Goal: Task Accomplishment & Management: Use online tool/utility

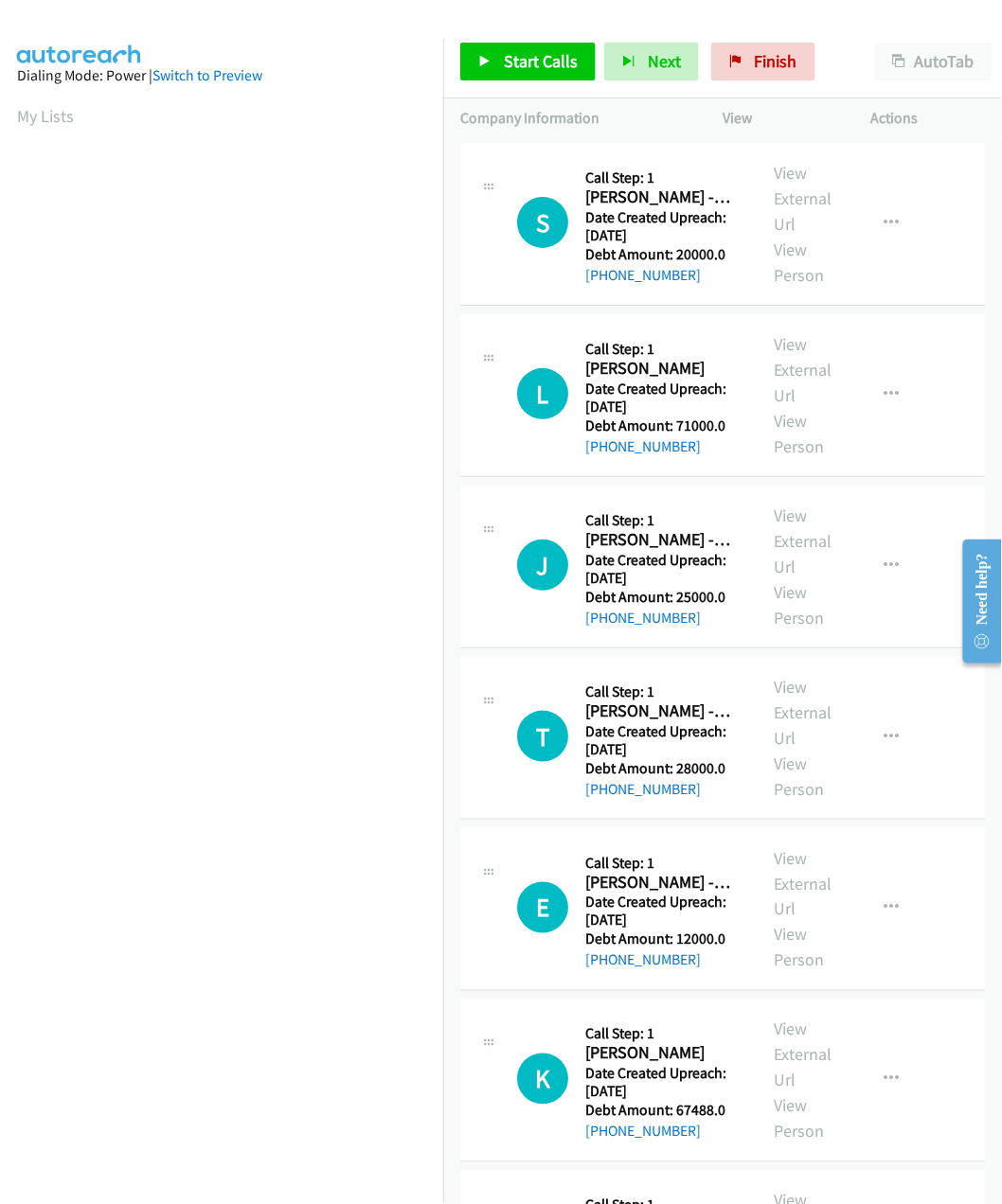
scroll to position [0, 5]
click at [550, 59] on span "Start Calls" at bounding box center [540, 61] width 73 height 22
click at [566, 61] on span "Start Calls" at bounding box center [540, 61] width 73 height 22
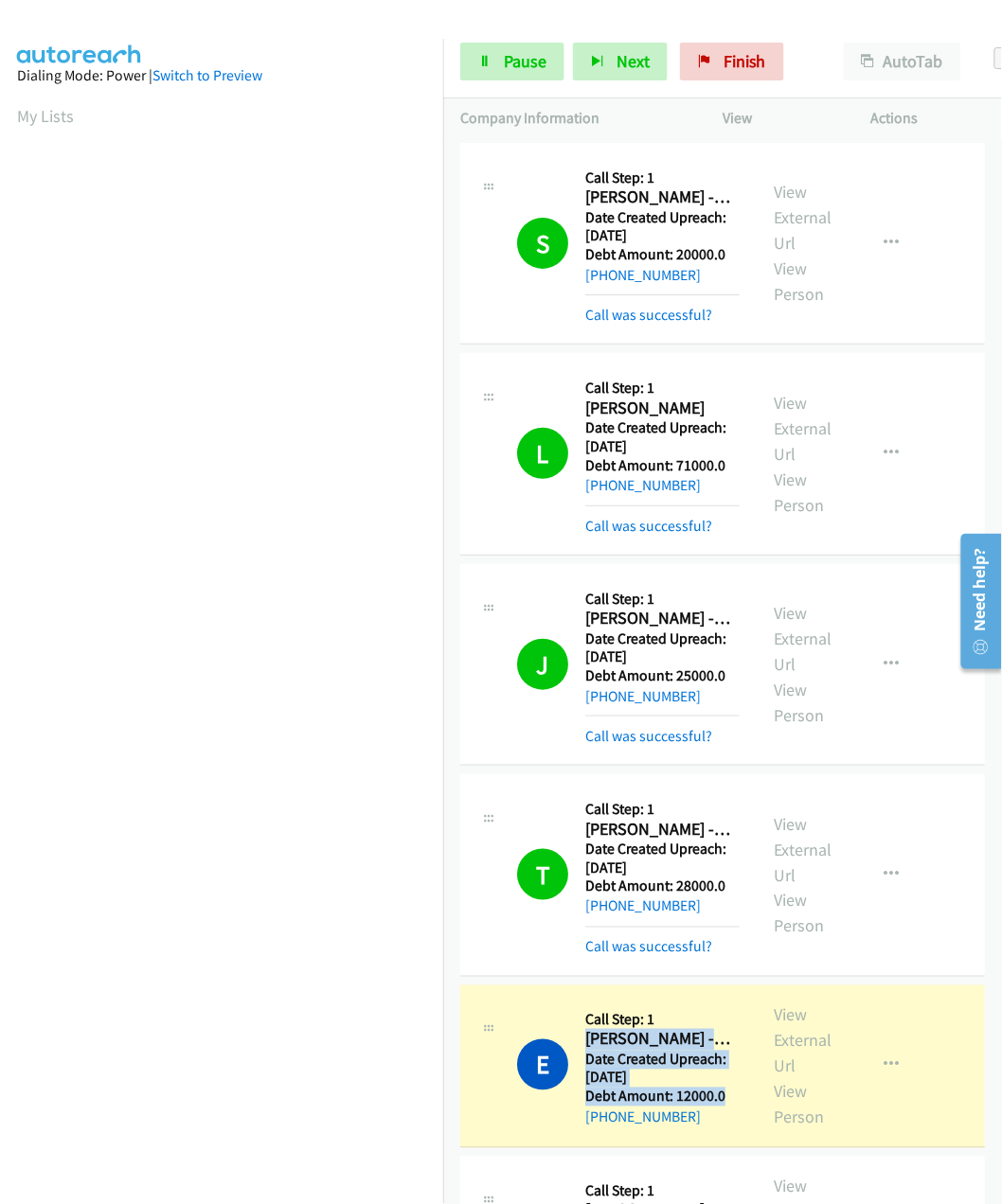
drag, startPoint x: 584, startPoint y: 1042, endPoint x: 721, endPoint y: 1102, distance: 149.6
click at [721, 1102] on div "Callback Scheduled Call Step: 1 Evangeline Canotal - Credit Card America/Los_An…" at bounding box center [662, 1066] width 155 height 127
drag, startPoint x: 721, startPoint y: 1102, endPoint x: 694, endPoint y: 1054, distance: 55.1
copy div "Evangeline Canotal - Credit Card America/Los_Angeles Date Created Upreach: 2025…"
click at [520, 1005] on div "E Callback Scheduled Call Step: 1 Evangeline Canotal - Credit Card America/Los_…" at bounding box center [628, 1066] width 222 height 127
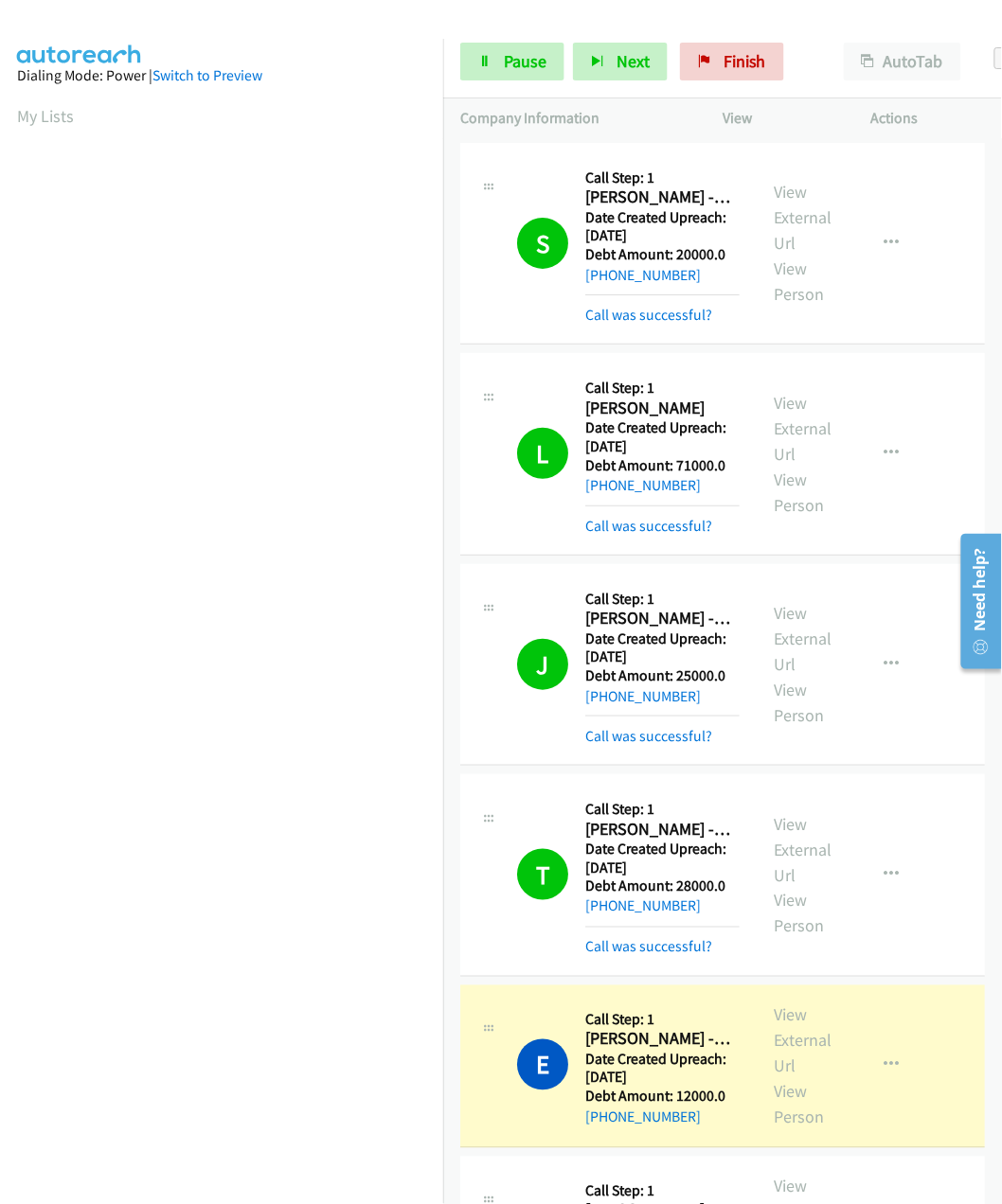
drag, startPoint x: 587, startPoint y: 1041, endPoint x: 714, endPoint y: 1119, distance: 149.0
click at [714, 1119] on div "Callback Scheduled Call Step: 1 Evangeline Canotal - Credit Card America/Los_An…" at bounding box center [662, 1066] width 155 height 127
copy div "Evangeline Canotal - Credit Card America/Los_Angeles Date Created Upreach: 2025…"
click at [478, 59] on icon at bounding box center [485, 63] width 13 height 13
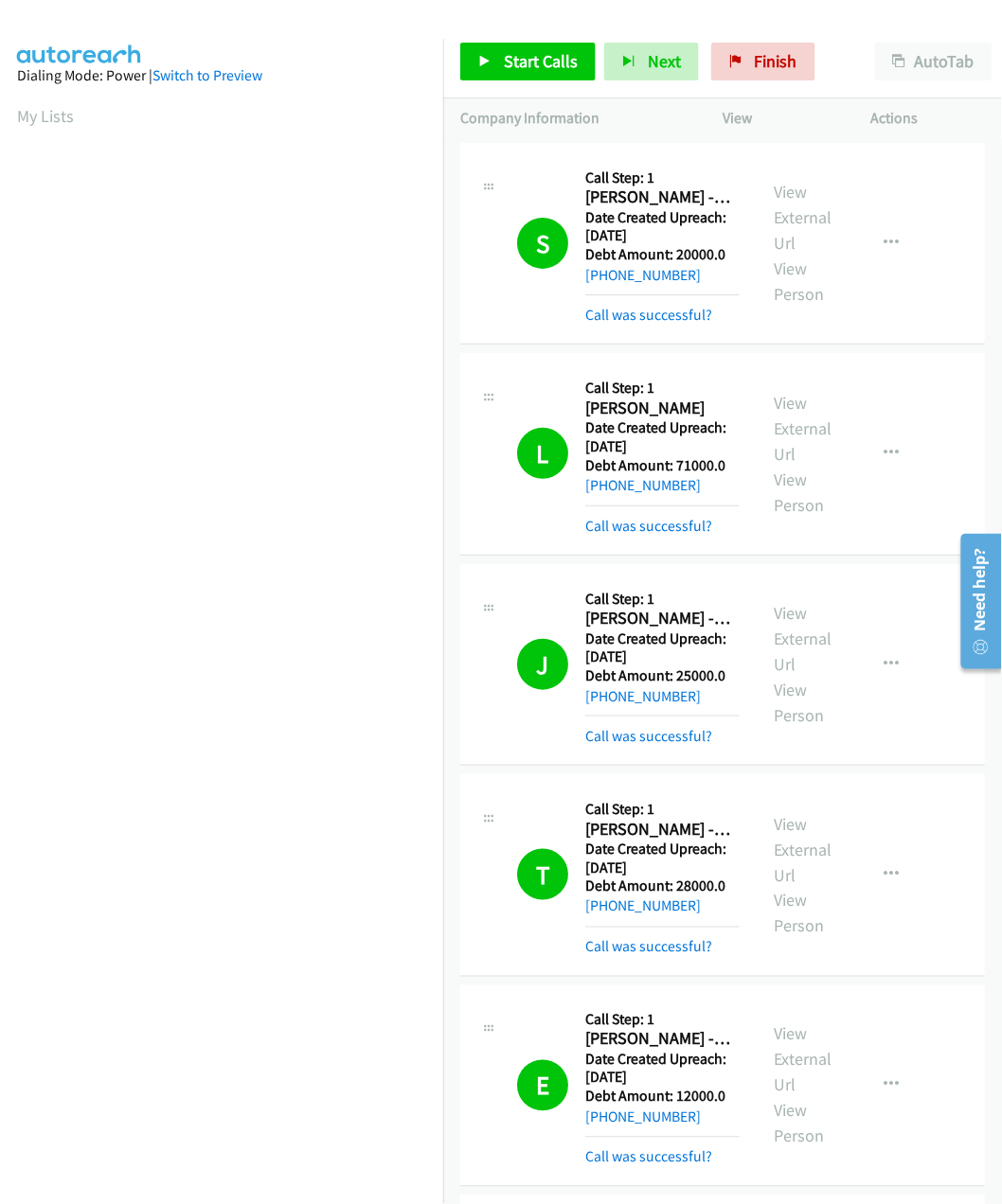
click at [566, 87] on div "Start Calls Pause Next Finish Call Completed AutoTab AutoTab 0" at bounding box center [721, 62] width 558 height 73
click at [550, 62] on span "Start Calls" at bounding box center [540, 61] width 73 height 22
drag, startPoint x: 475, startPoint y: 939, endPoint x: 426, endPoint y: 948, distance: 49.8
click at [470, 943] on div "T Callback Scheduled Call Step: 1 Tony Holt - Credit Card America/Denver Date C…" at bounding box center [608, 876] width 297 height 168
click at [509, 69] on span "Pause" at bounding box center [525, 61] width 43 height 22
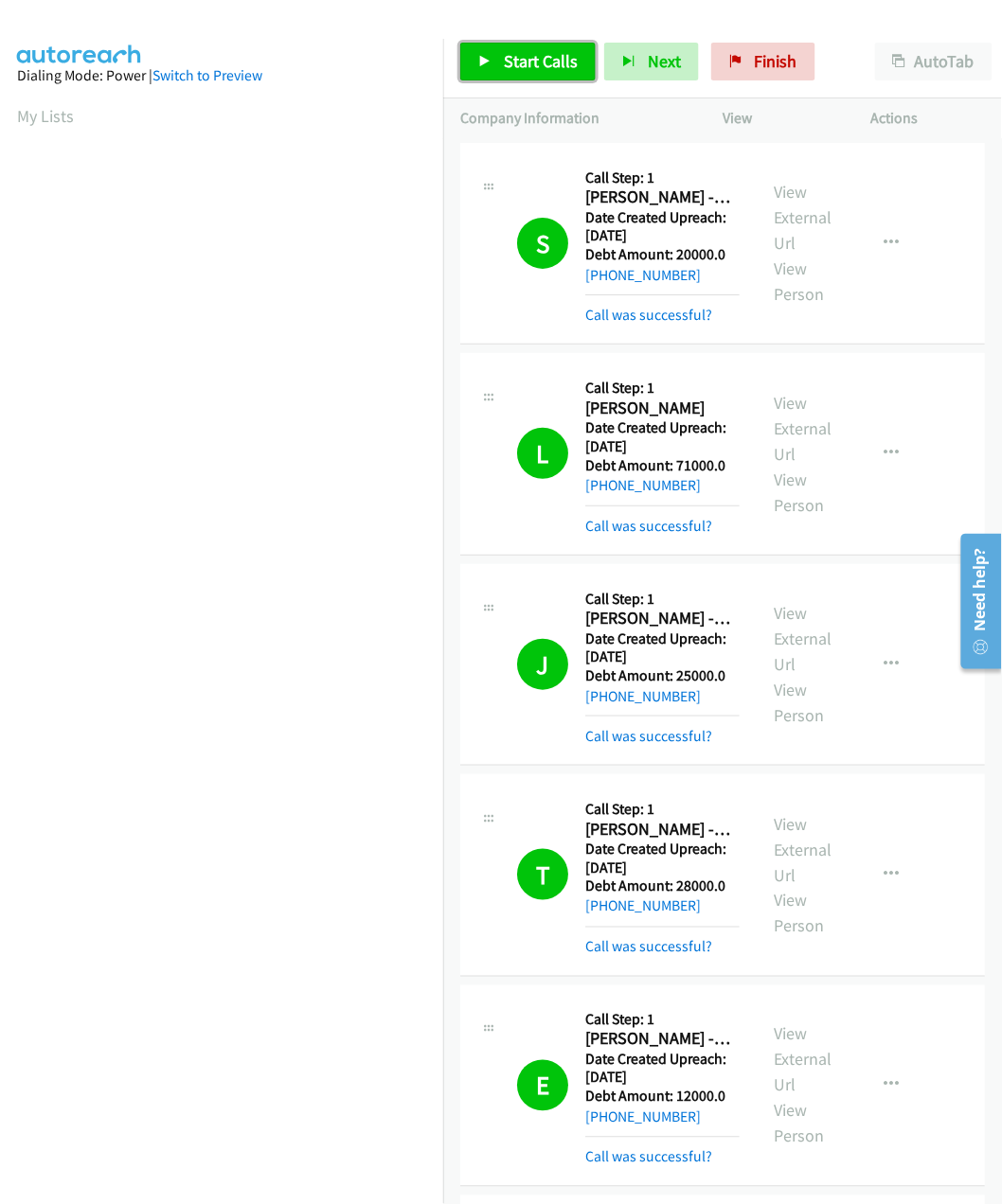
click at [531, 61] on span "Start Calls" at bounding box center [540, 61] width 73 height 22
click at [547, 68] on link "Pause" at bounding box center [511, 62] width 104 height 38
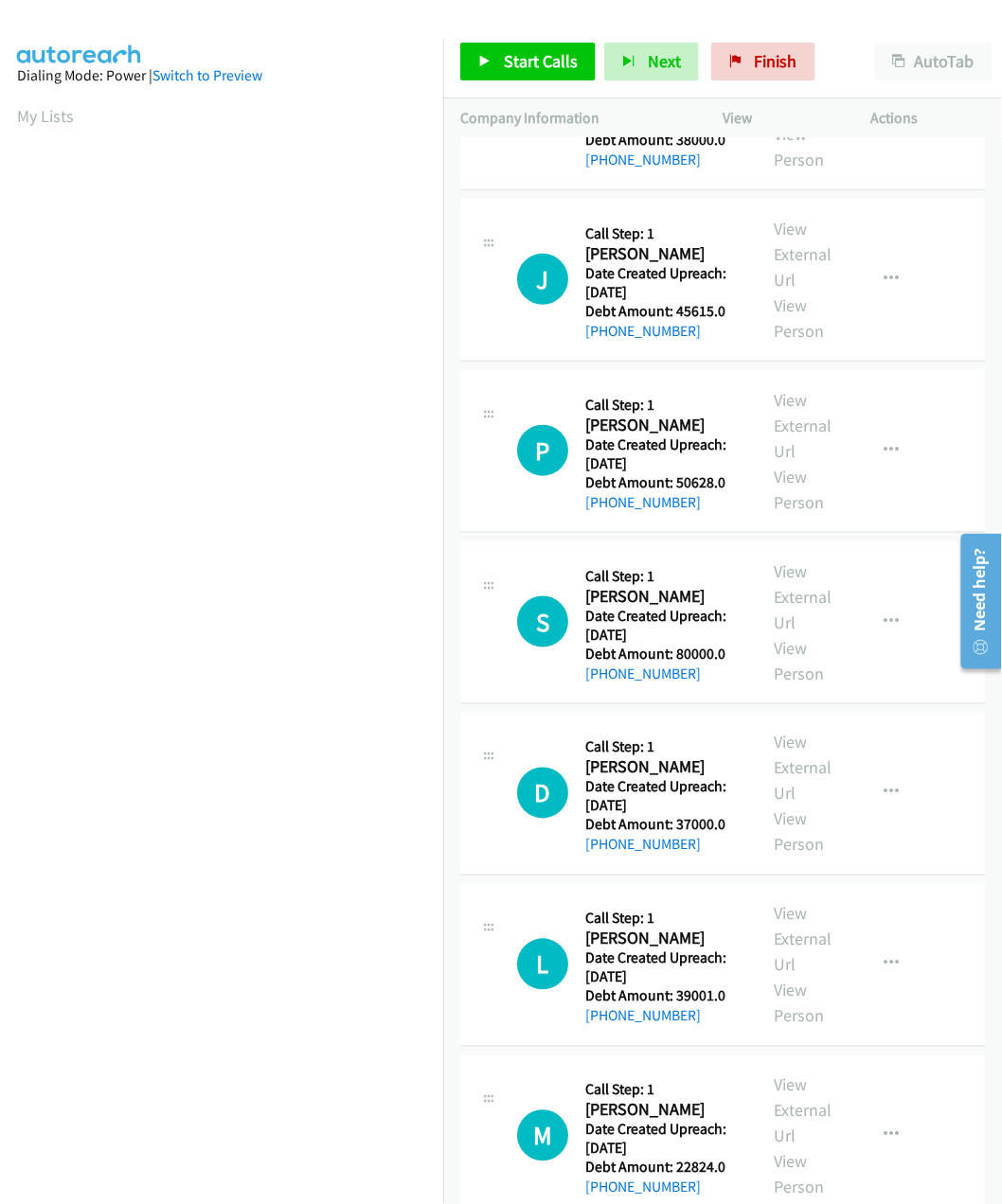
scroll to position [2280, 0]
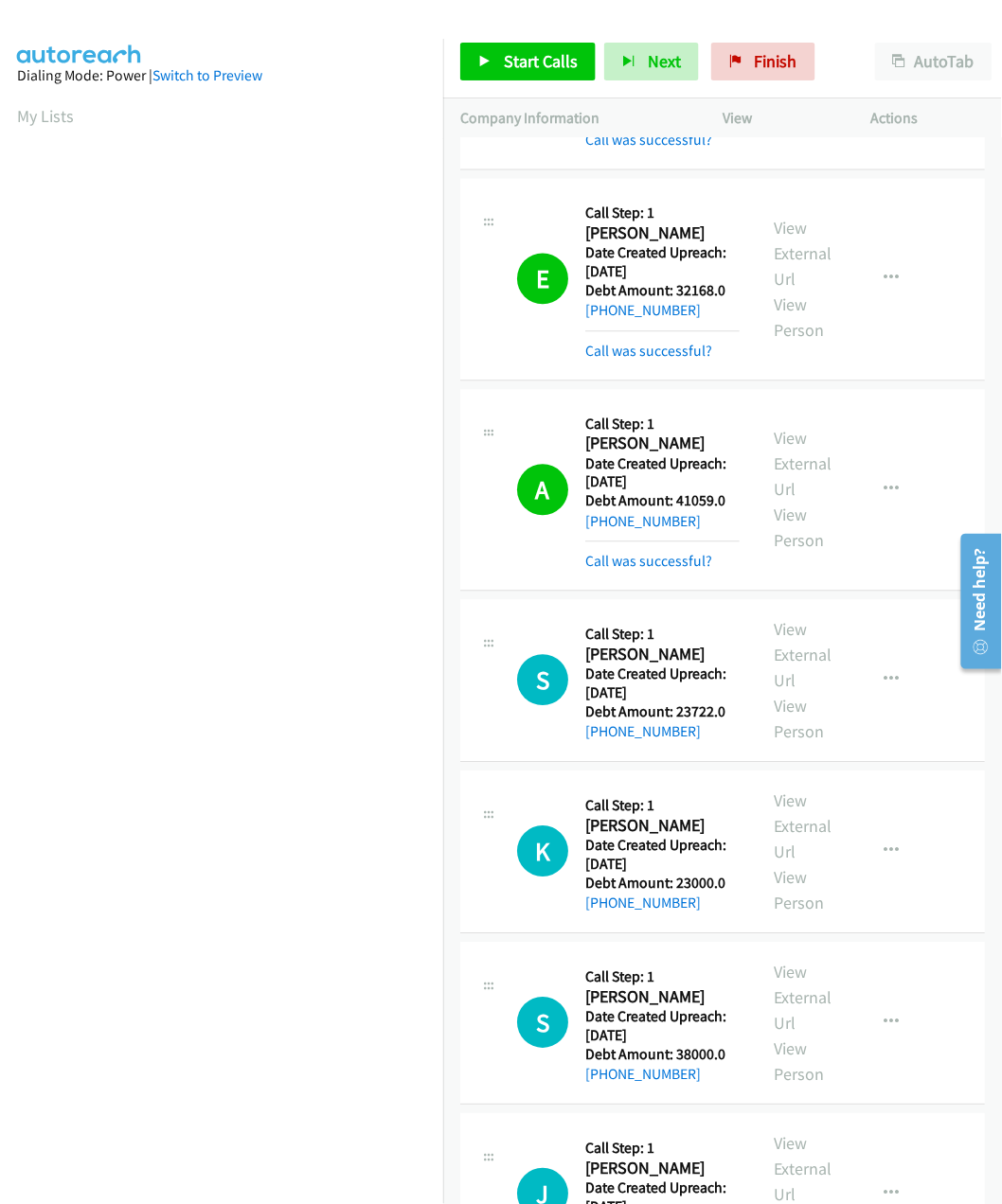
click at [848, 28] on div "Start Calls Pause Next Finish Call Completed AutoTab AutoTab 0" at bounding box center [721, 62] width 558 height 73
click at [502, 83] on div "Start Calls Pause Next Finish Call Completed AutoTab AutoTab 0" at bounding box center [721, 62] width 558 height 73
click at [505, 69] on span "Start Calls" at bounding box center [540, 61] width 73 height 22
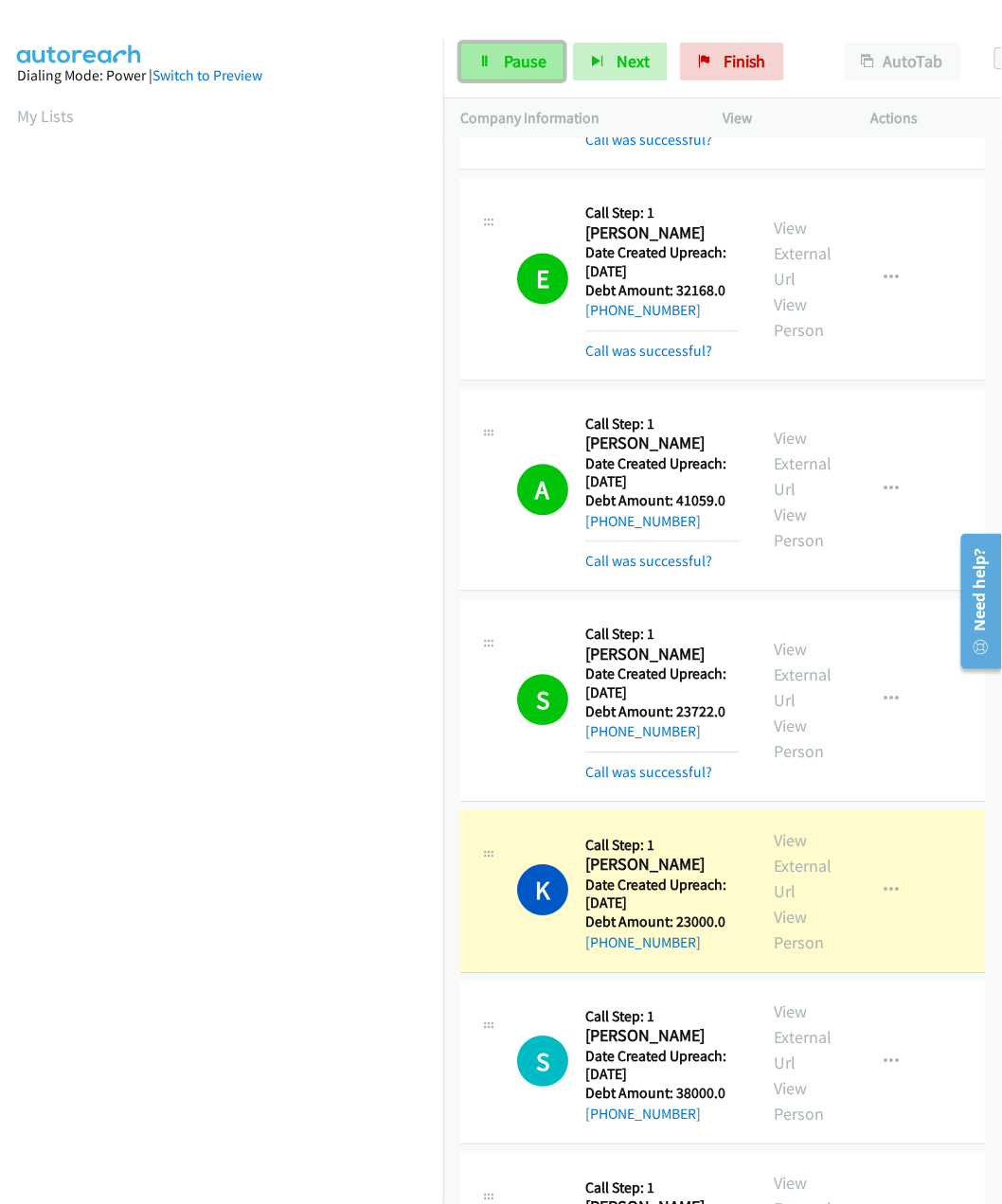
click at [519, 66] on span "Pause" at bounding box center [525, 61] width 43 height 22
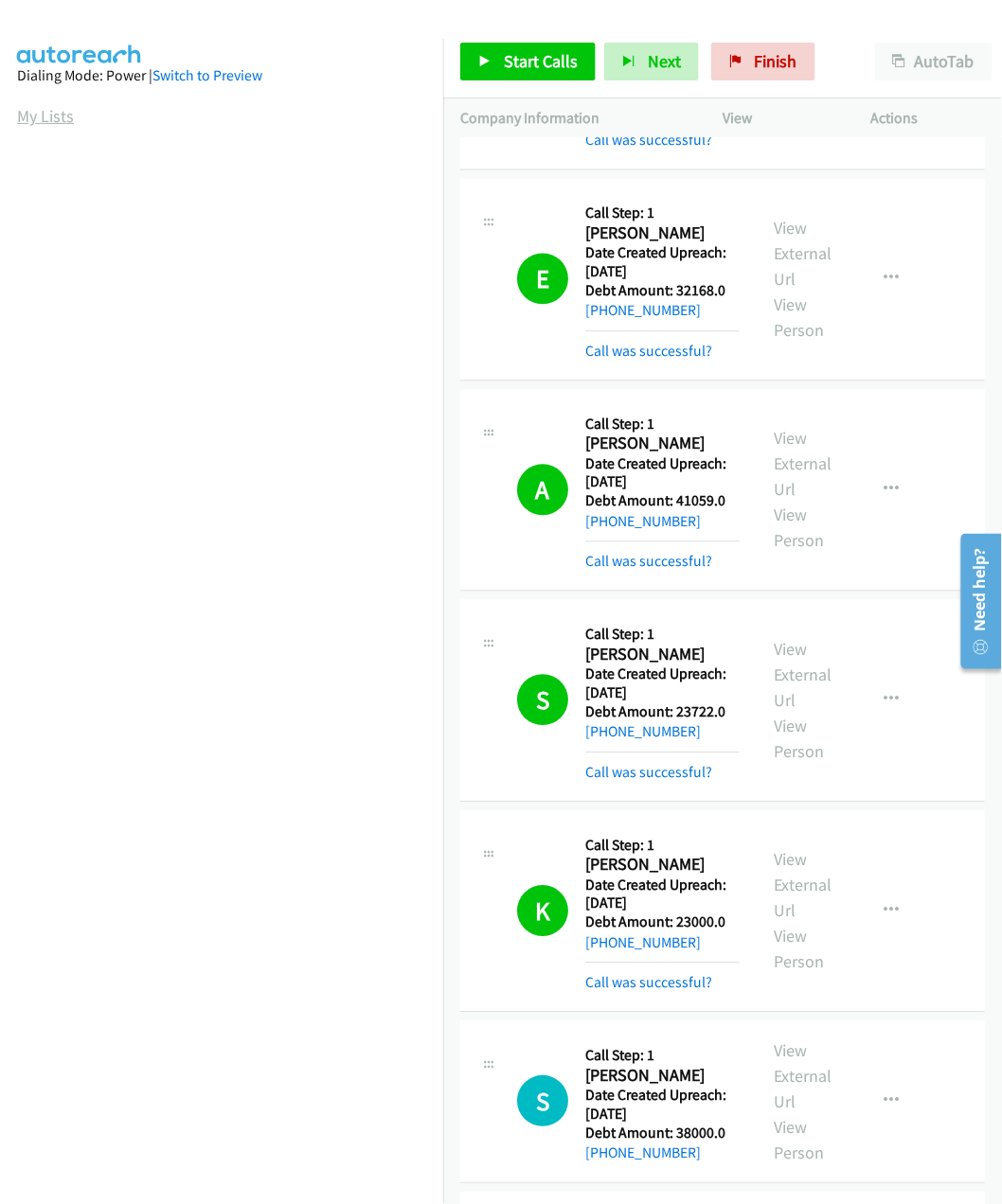
click at [46, 110] on link "My Lists" at bounding box center [46, 115] width 57 height 22
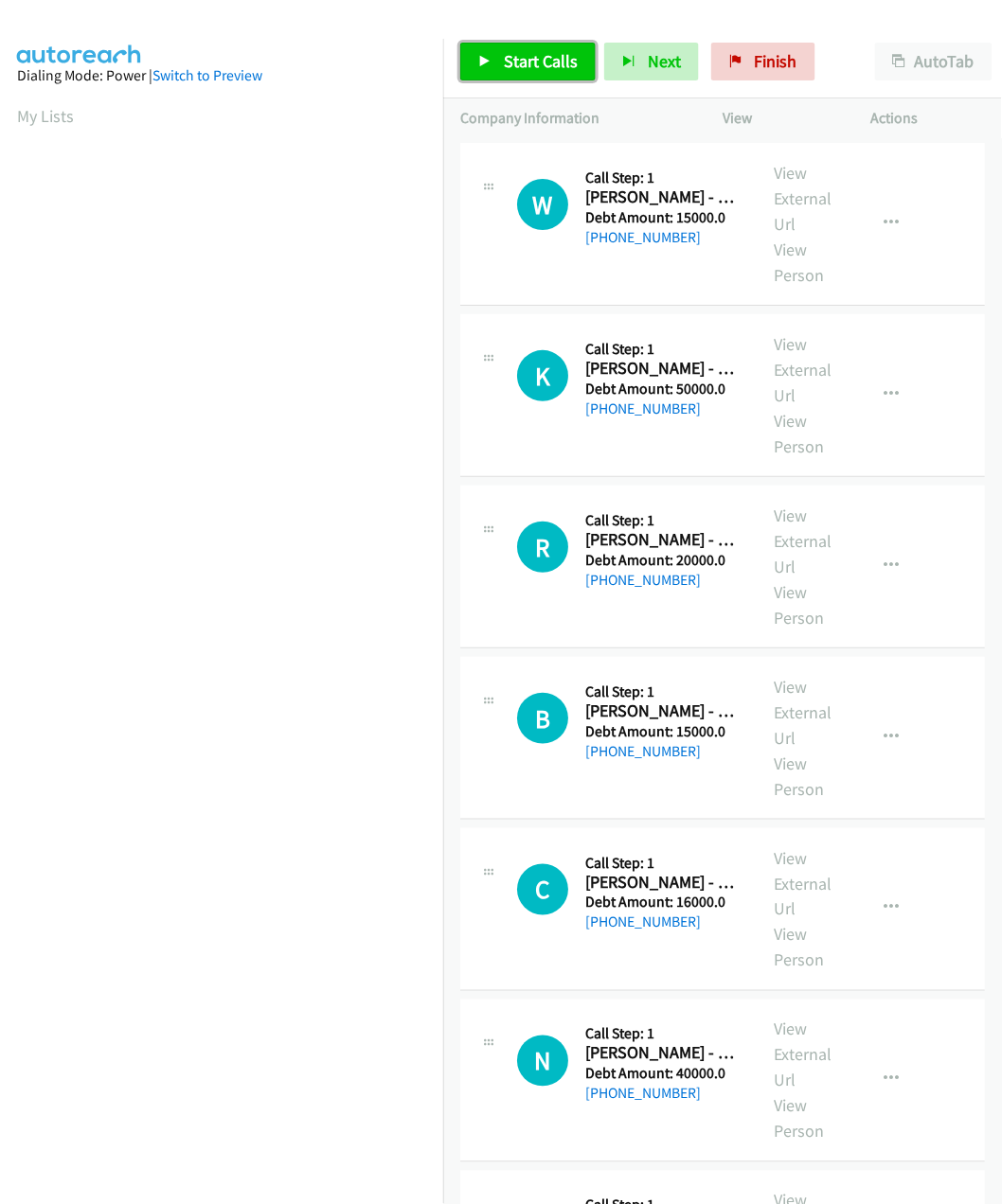
click at [501, 68] on link "Start Calls" at bounding box center [528, 62] width 136 height 38
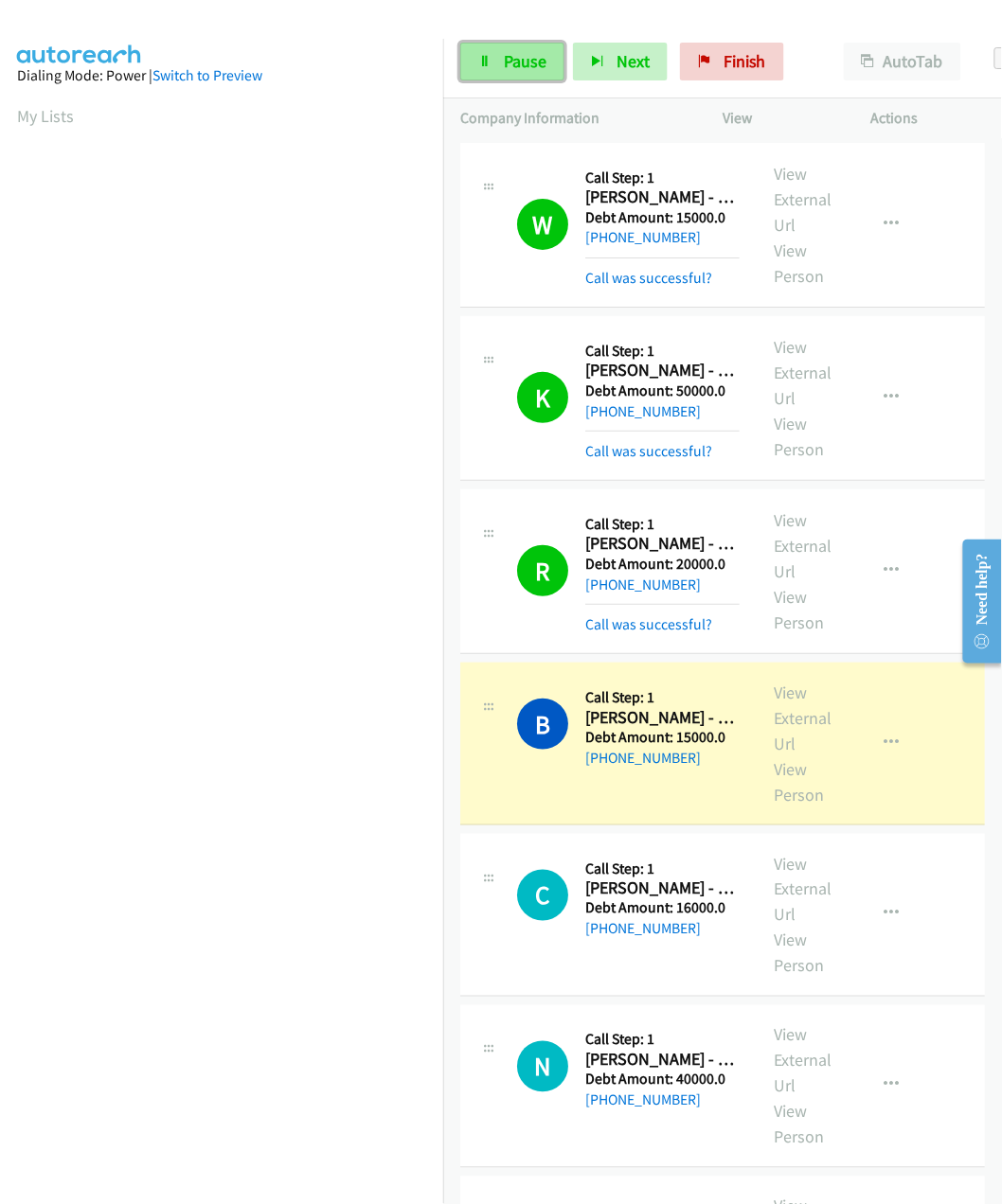
click at [521, 72] on span "Pause" at bounding box center [525, 61] width 43 height 22
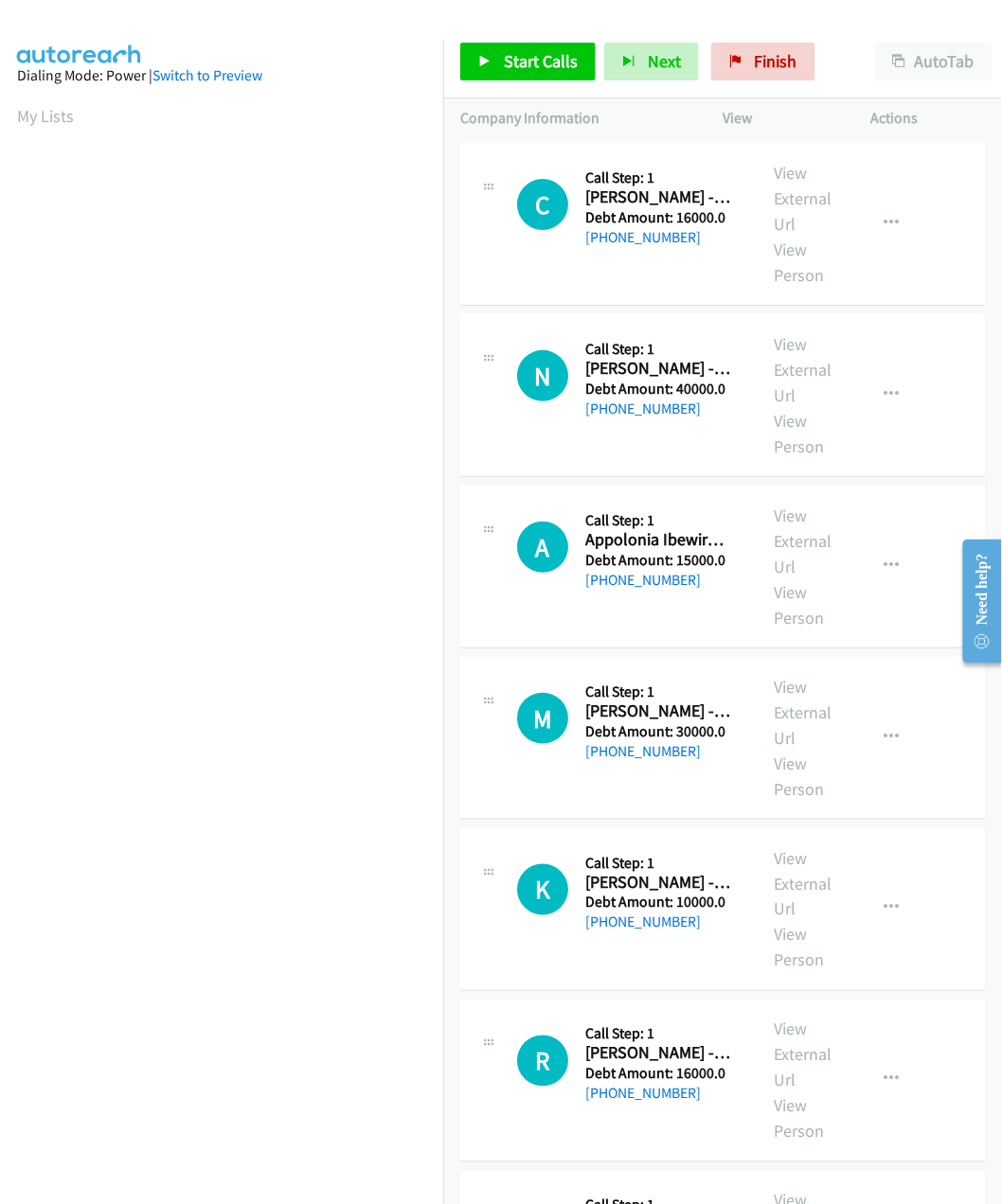
scroll to position [0, 5]
click at [511, 61] on span "Start Calls" at bounding box center [540, 61] width 73 height 22
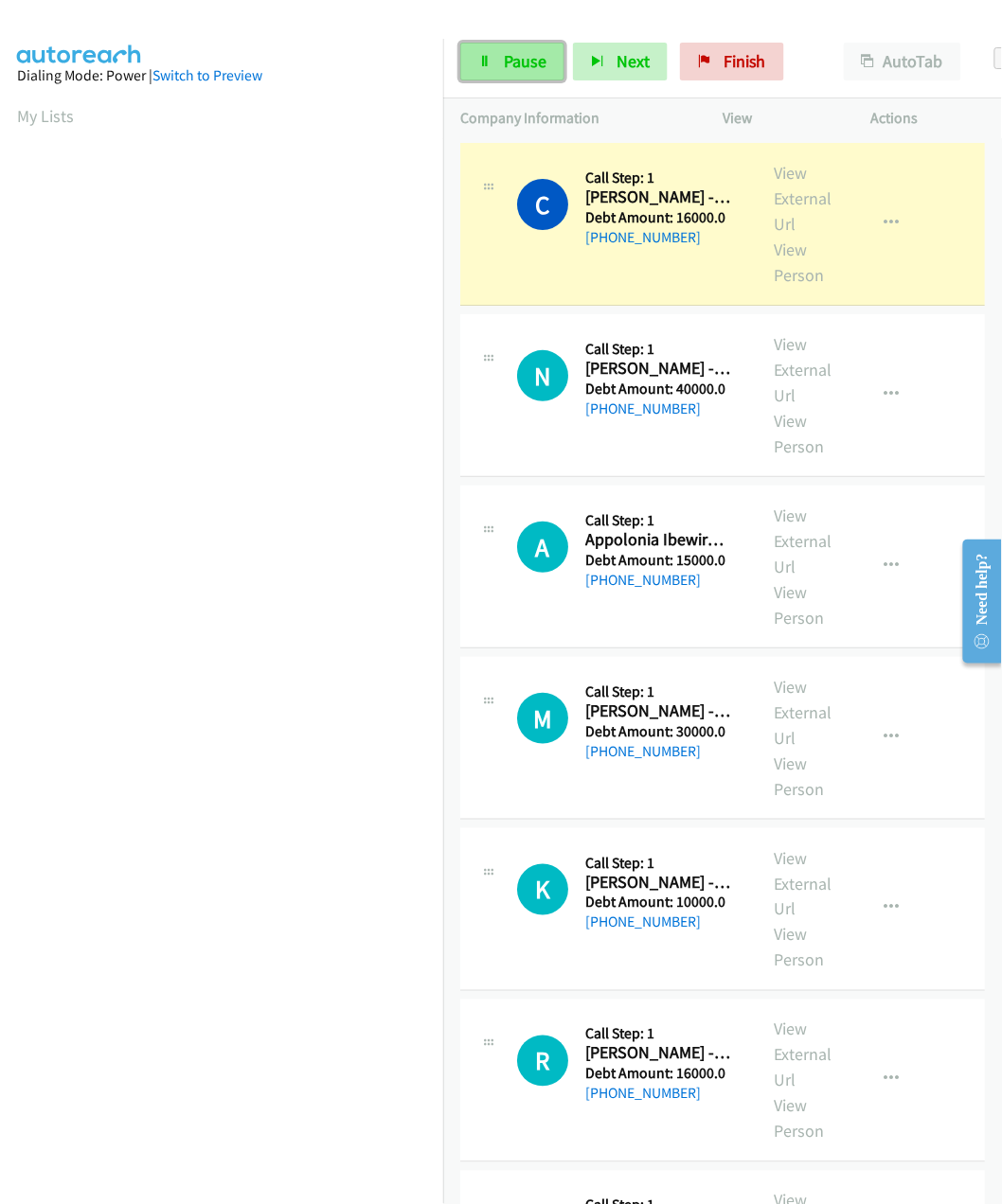
click at [532, 61] on span "Pause" at bounding box center [525, 61] width 43 height 22
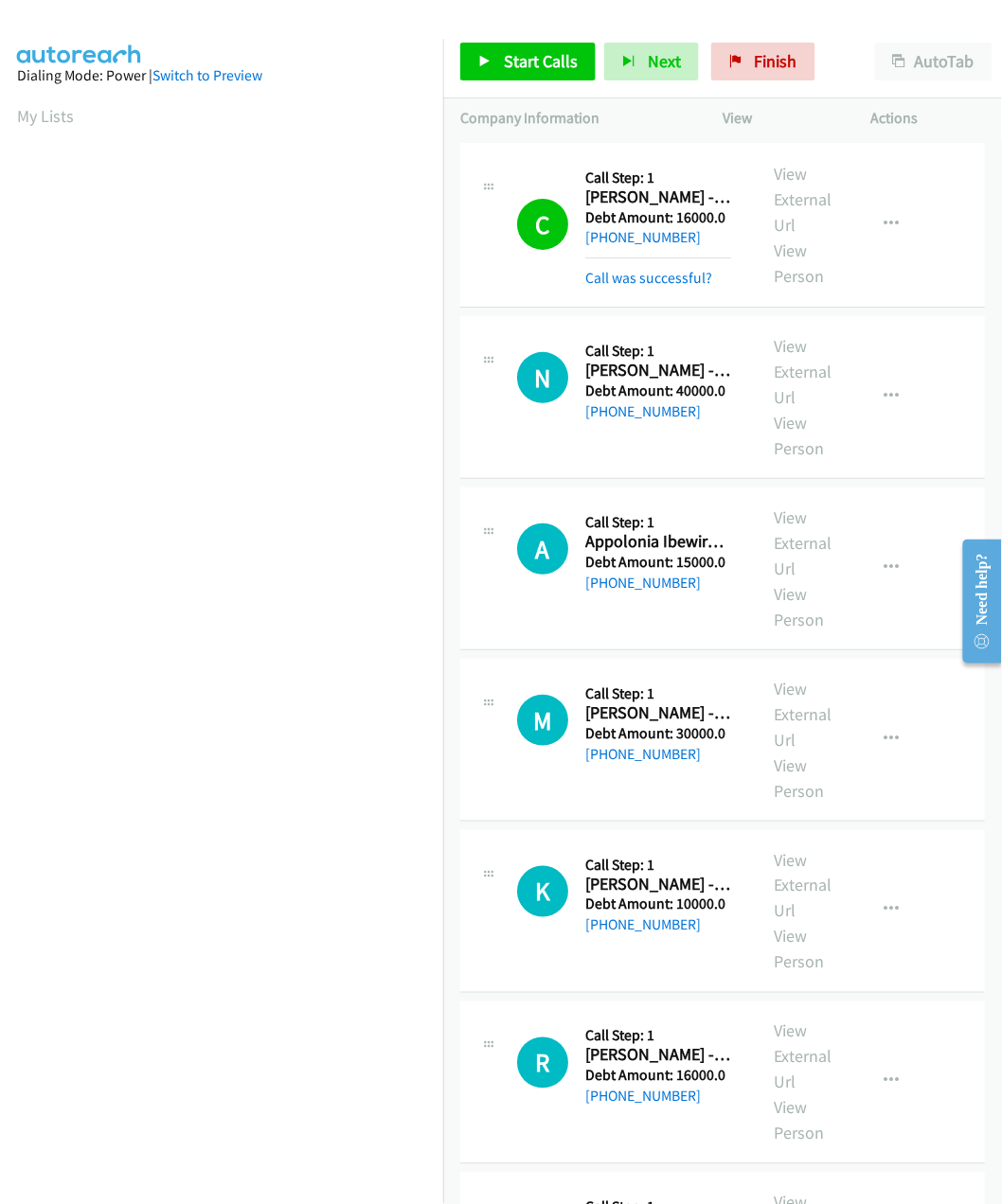
drag, startPoint x: 23, startPoint y: 112, endPoint x: 29, endPoint y: 146, distance: 34.5
click at [23, 112] on link "My Lists" at bounding box center [46, 115] width 57 height 22
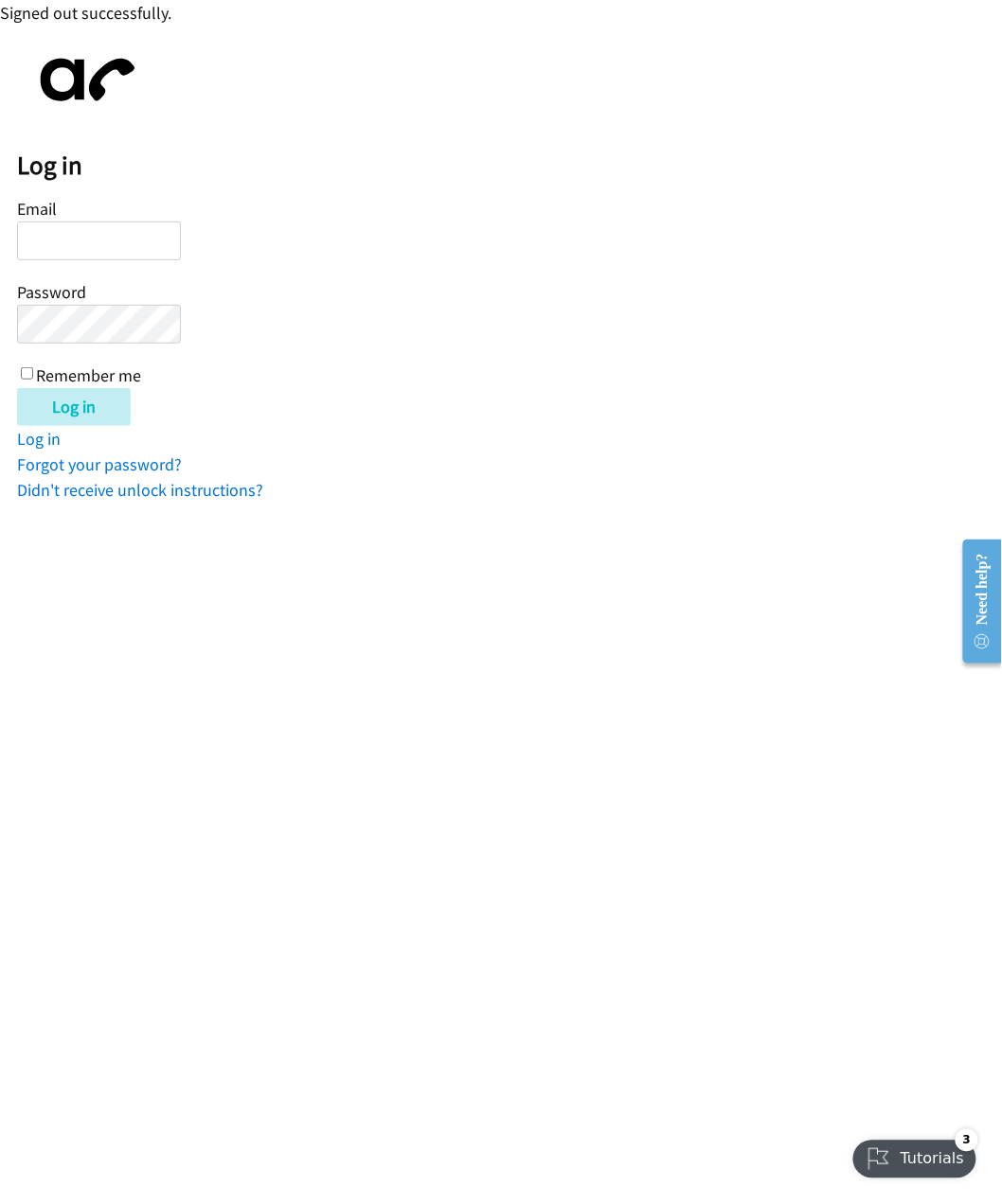
click at [490, 503] on html "Signed out successfully. Log in Email Password Remember me Log in Log in Forgot…" at bounding box center [501, 251] width 1002 height 503
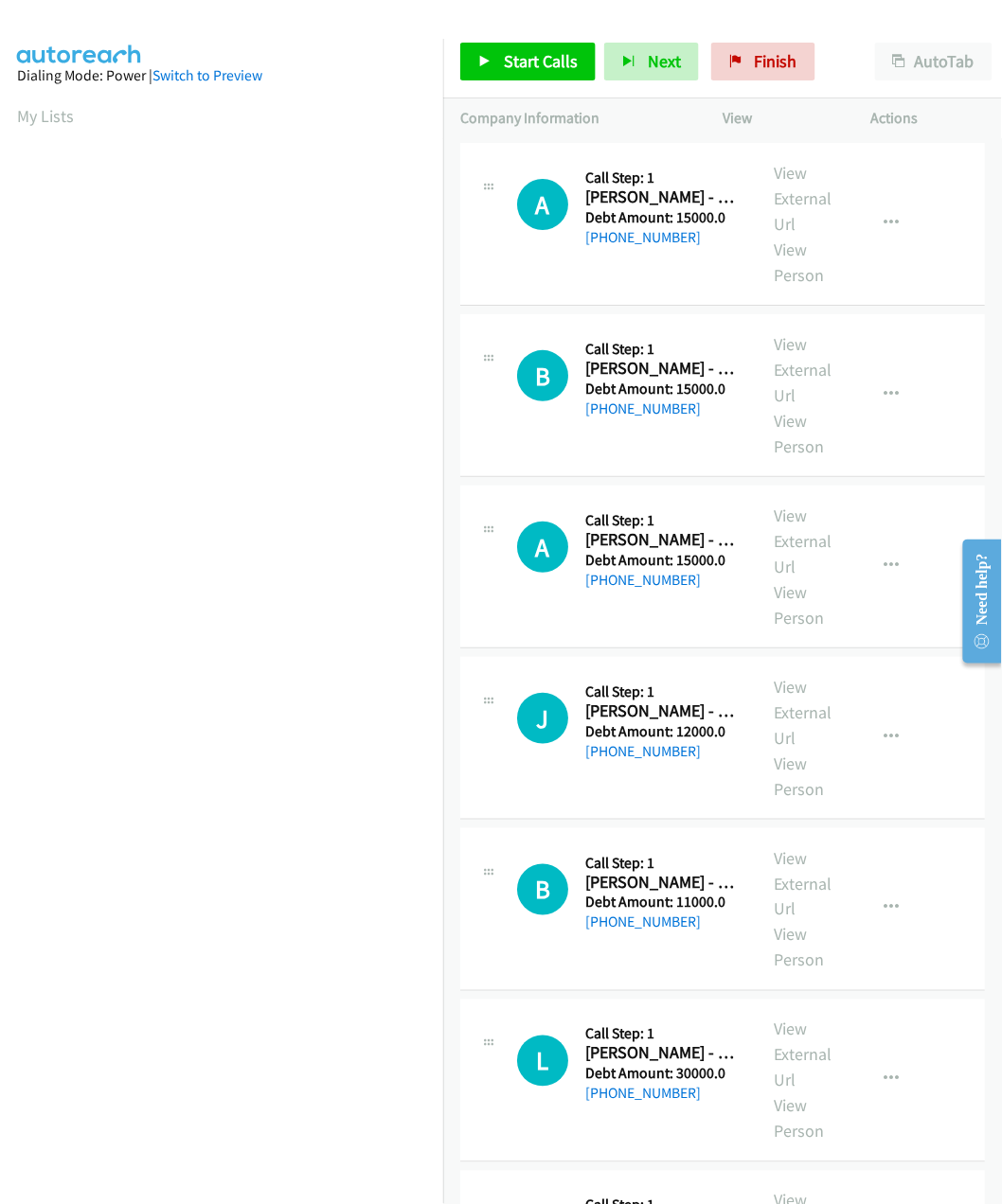
scroll to position [0, 5]
click at [53, 112] on link "My Lists" at bounding box center [46, 115] width 57 height 22
